Goal: Task Accomplishment & Management: Manage account settings

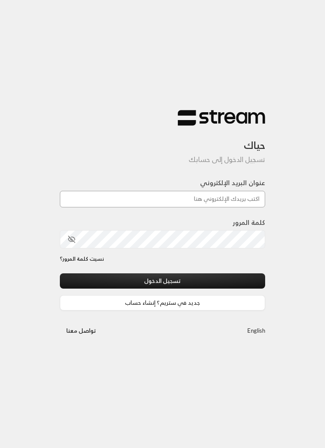
type input "[EMAIL_ADDRESS][DOMAIN_NAME]"
click at [162, 282] on button "تسجيل الدخول" at bounding box center [162, 280] width 205 height 15
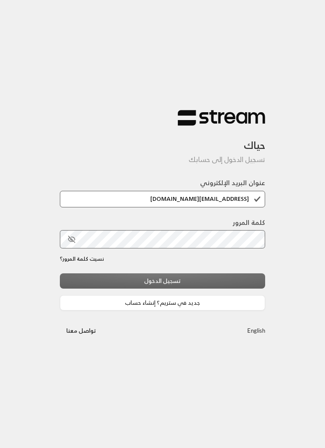
click at [233, 277] on div "تسجيل الدخول جديد في ستريم؟ إنشاء حساب" at bounding box center [162, 291] width 205 height 37
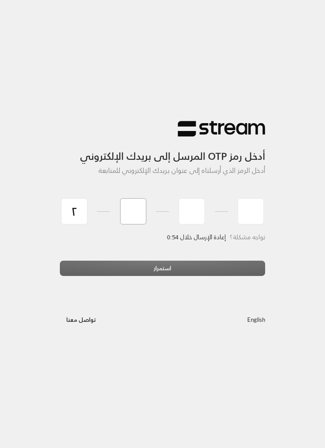
type input "2"
type input "4"
type input "7"
click at [230, 261] on div "استمرار" at bounding box center [162, 272] width 205 height 22
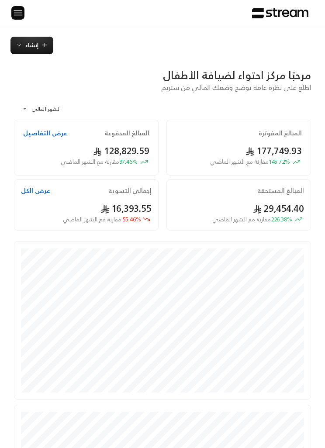
click at [13, 11] on img at bounding box center [18, 12] width 10 height 11
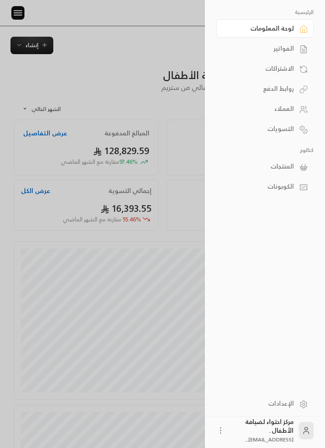
click at [286, 49] on div "الفواتير" at bounding box center [260, 48] width 67 height 9
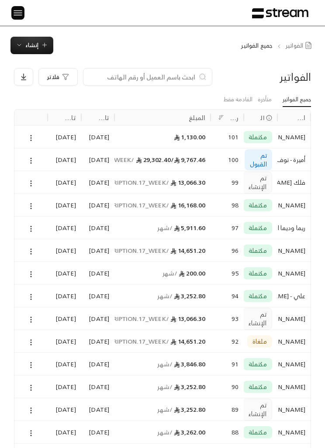
click at [30, 179] on icon at bounding box center [31, 183] width 8 height 8
click at [41, 207] on li "عرض" at bounding box center [40, 205] width 21 height 15
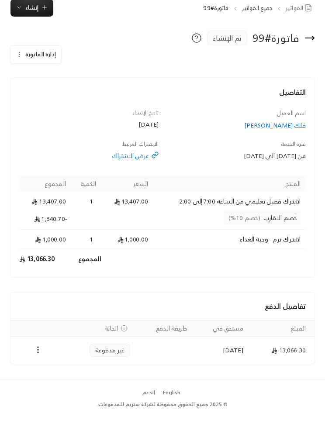
scroll to position [2, 0]
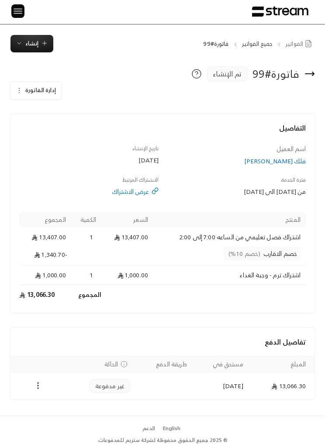
click at [38, 368] on th "Payments" at bounding box center [37, 364] width 55 height 16
click at [38, 385] on icon "Payments" at bounding box center [38, 385] width 9 height 9
click at [21, 85] on div at bounding box center [162, 224] width 325 height 448
click at [20, 89] on icon "button" at bounding box center [19, 90] width 7 height 7
click at [57, 129] on span "إلغاء" at bounding box center [61, 130] width 10 height 7
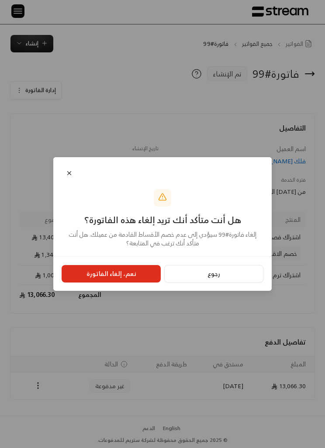
click at [110, 282] on button "نعم، إلغاء الفاتورة" at bounding box center [111, 273] width 99 height 17
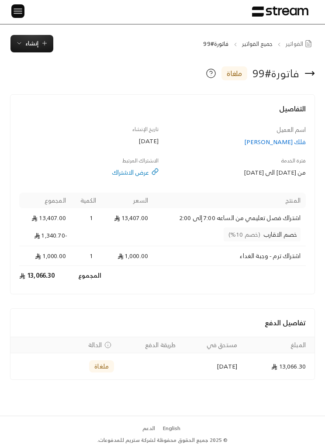
click at [20, 14] on img at bounding box center [18, 11] width 10 height 11
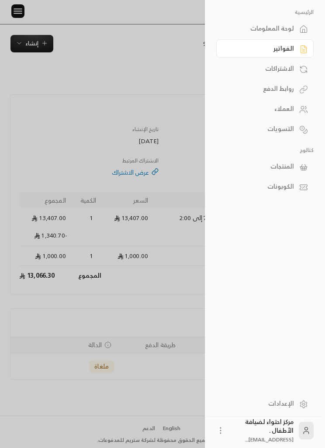
click at [31, 43] on div at bounding box center [162, 224] width 325 height 448
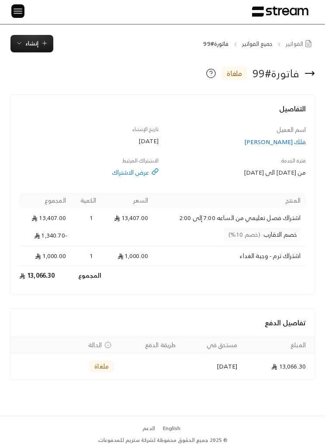
click at [15, 16] on img at bounding box center [18, 11] width 10 height 11
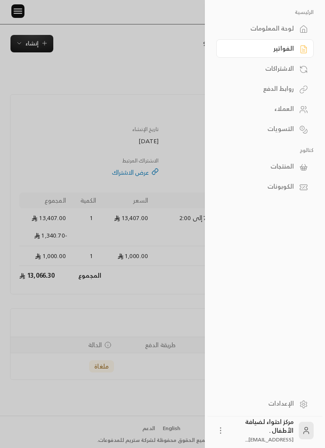
click at [287, 49] on div "الفواتير" at bounding box center [260, 48] width 67 height 9
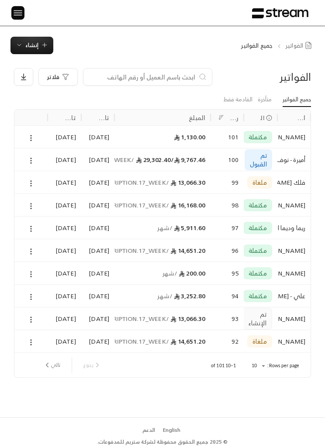
click at [28, 49] on span "إنشاء" at bounding box center [31, 45] width 13 height 10
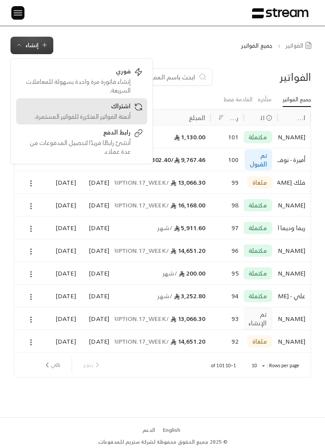
click at [72, 108] on div "اشتراك" at bounding box center [76, 107] width 110 height 10
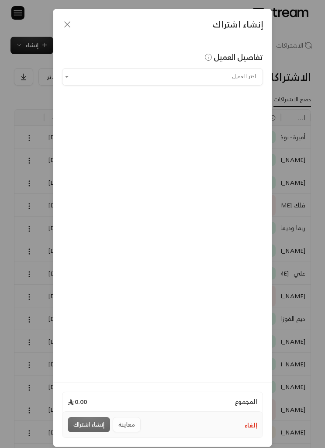
click at [236, 71] on input "اختر العميل" at bounding box center [162, 76] width 201 height 14
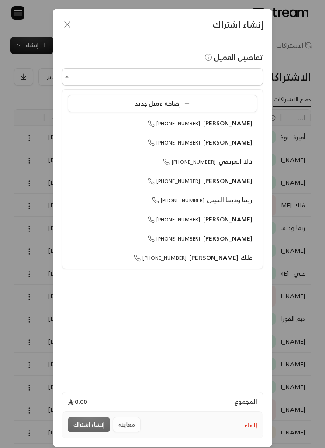
scroll to position [0, 0]
click at [237, 255] on span "فلك [PERSON_NAME]" at bounding box center [220, 257] width 63 height 11
type input "**********"
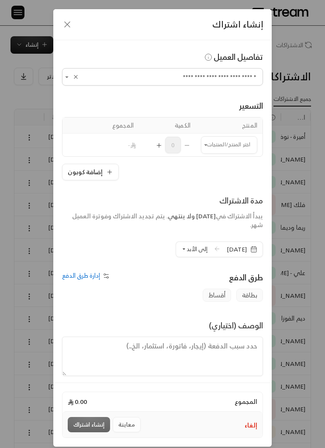
click at [229, 141] on input "اختر العميل" at bounding box center [229, 145] width 56 height 14
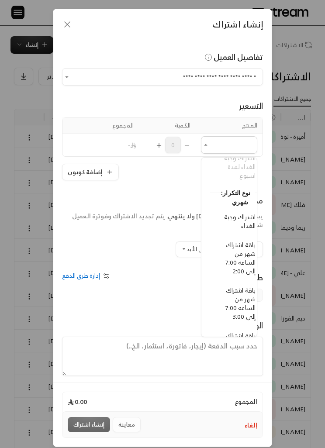
scroll to position [138, -9]
click at [244, 257] on span "باقة اشتراك شهر من الساعه 7:00 إلى 2:00" at bounding box center [240, 257] width 30 height 37
type input "**********"
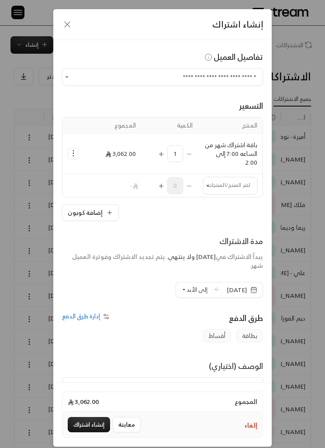
click at [227, 186] on input "اختر العميل" at bounding box center [230, 185] width 54 height 14
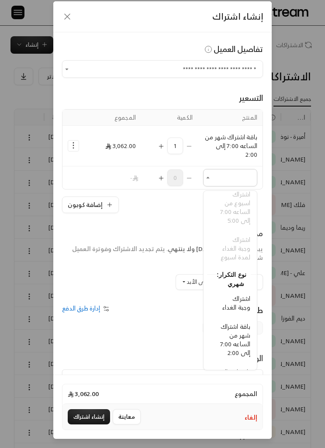
scroll to position [7, 0]
click at [242, 303] on span "اشتراك وجبة الغداء" at bounding box center [236, 303] width 28 height 20
type input "**********"
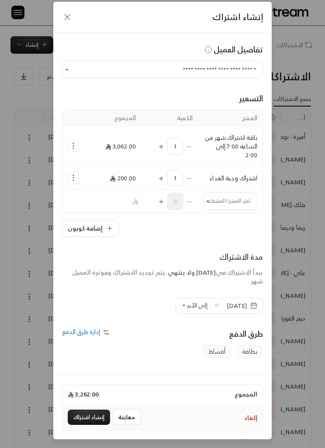
click at [69, 148] on icon "Selected Products" at bounding box center [73, 145] width 9 height 9
click at [114, 164] on span "إضافة كوبون" at bounding box center [109, 167] width 29 height 9
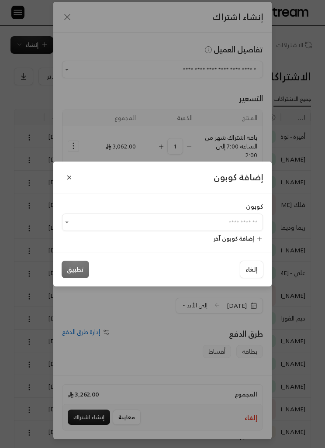
click at [229, 230] on input "اختر العميل" at bounding box center [162, 222] width 201 height 14
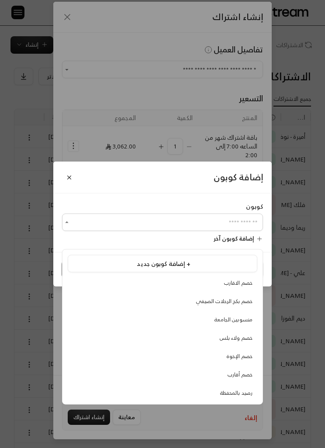
click at [246, 284] on span "خصم الاقارب" at bounding box center [238, 282] width 28 height 9
type input "**********"
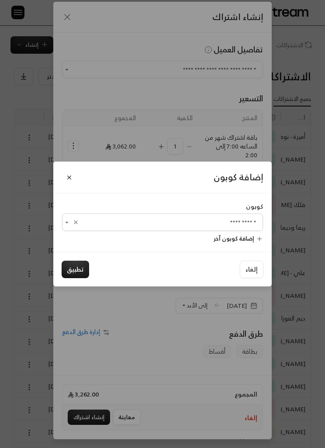
click at [78, 278] on button "تطبيق" at bounding box center [76, 269] width 28 height 17
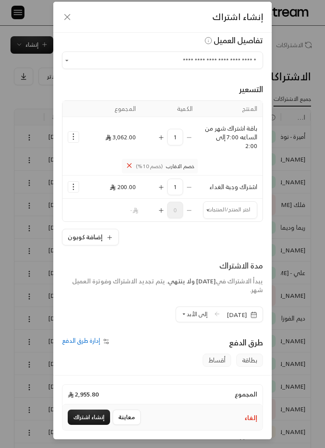
scroll to position [17, 0]
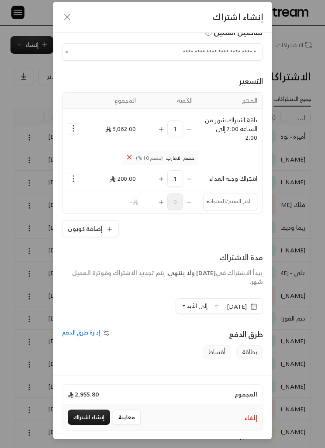
click at [186, 305] on span "إلى الأبد" at bounding box center [196, 306] width 21 height 10
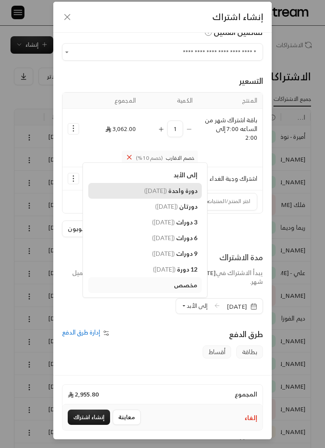
click at [174, 189] on span "دورة واحدة" at bounding box center [182, 190] width 29 height 7
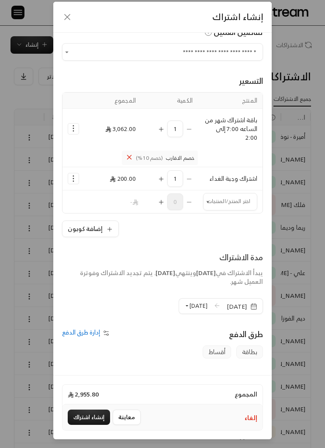
click at [90, 425] on button "إنشاء اشتراك" at bounding box center [89, 417] width 42 height 15
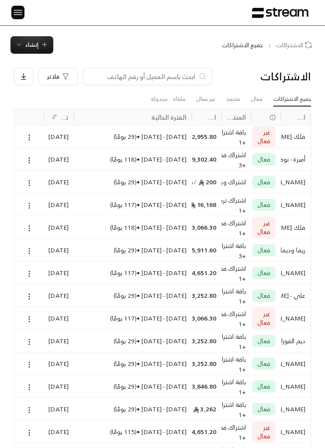
click at [29, 317] on circle at bounding box center [29, 317] width 1 height 1
click at [39, 341] on link "عرض" at bounding box center [38, 341] width 21 height 15
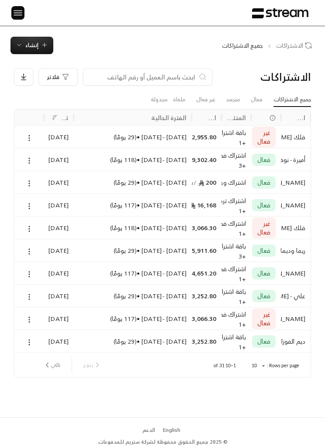
click at [257, 94] on link "فعال" at bounding box center [257, 100] width 12 height 14
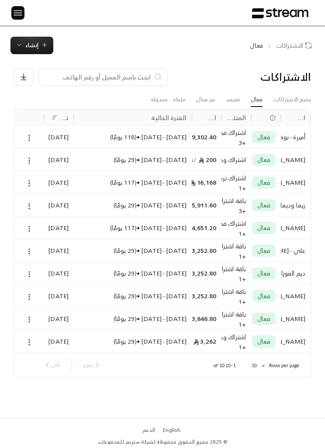
click at [297, 94] on link "جميع الاشتراكات" at bounding box center [292, 100] width 38 height 14
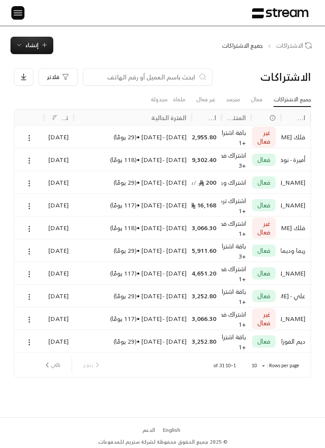
click at [9, 13] on div at bounding box center [15, 13] width 12 height 26
click at [16, 17] on img at bounding box center [18, 12] width 10 height 11
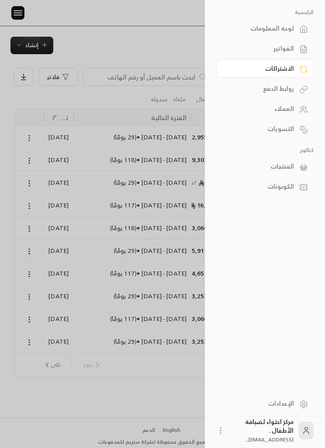
click at [280, 47] on div "الفواتير" at bounding box center [260, 48] width 67 height 9
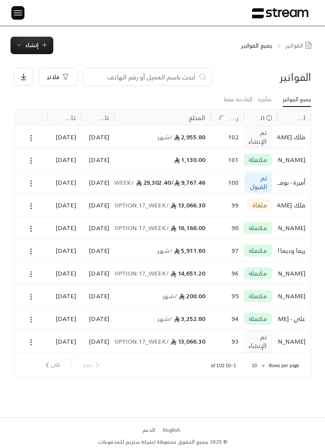
click at [9, 17] on div at bounding box center [15, 13] width 12 height 26
click at [14, 17] on img at bounding box center [18, 12] width 10 height 11
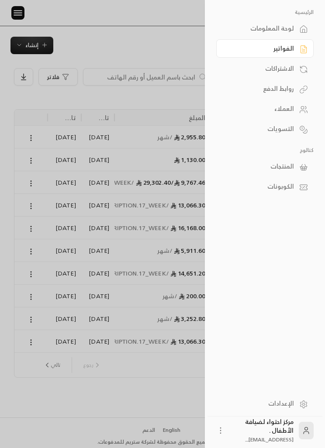
click at [280, 68] on div "الاشتراكات" at bounding box center [260, 68] width 67 height 9
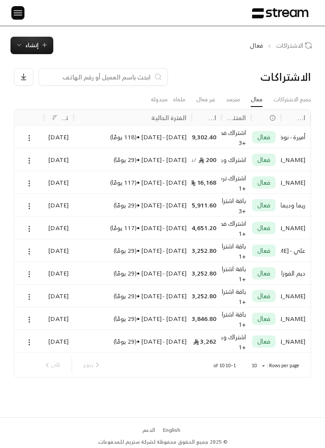
click at [23, 14] on img at bounding box center [18, 12] width 10 height 11
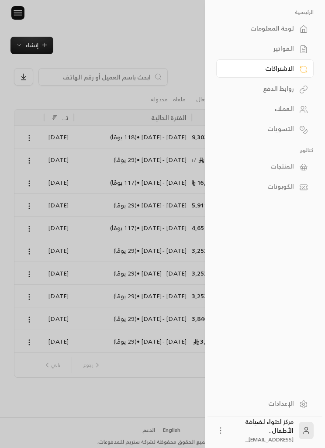
click at [290, 45] on div "الفواتير" at bounding box center [260, 48] width 67 height 9
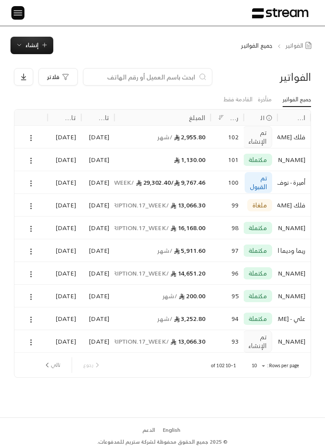
click at [34, 133] on button at bounding box center [31, 138] width 10 height 10
click at [45, 154] on li "عرض" at bounding box center [40, 159] width 21 height 15
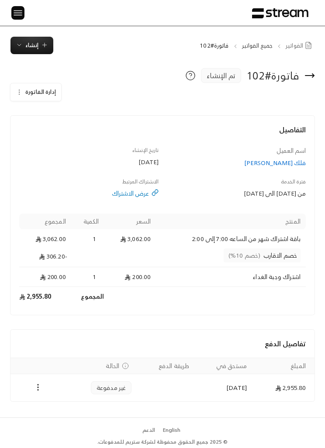
click at [34, 383] on icon "Payments" at bounding box center [38, 387] width 9 height 9
click at [106, 329] on div at bounding box center [162, 224] width 325 height 448
